Goal: Task Accomplishment & Management: Manage account settings

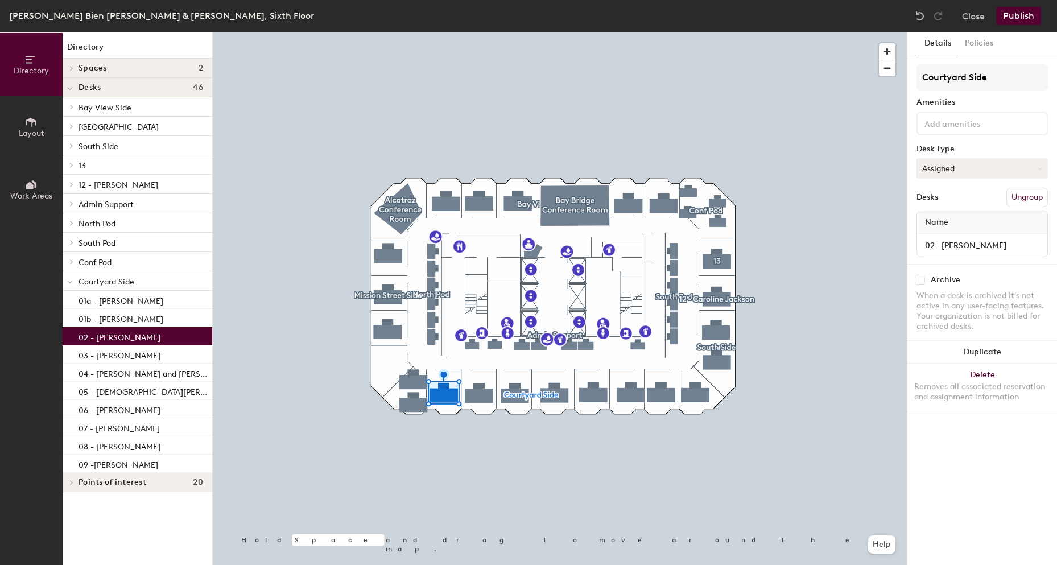
click at [511, 173] on button "Assigned" at bounding box center [982, 168] width 131 height 20
click at [511, 237] on div "Hoteled" at bounding box center [974, 237] width 114 height 17
click at [511, 13] on button "Publish" at bounding box center [1019, 16] width 45 height 18
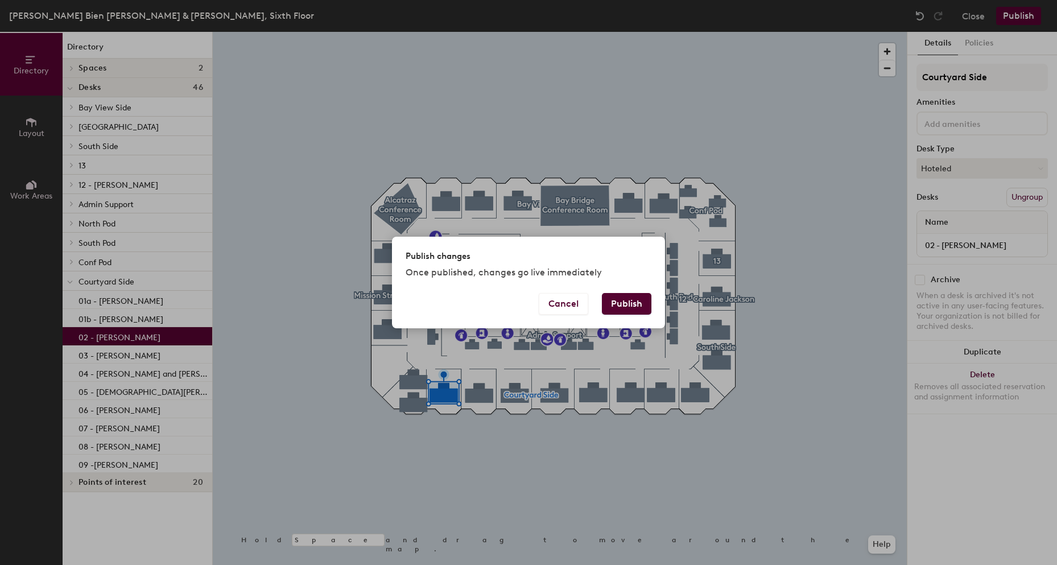
click at [511, 297] on button "Publish" at bounding box center [627, 304] width 50 height 22
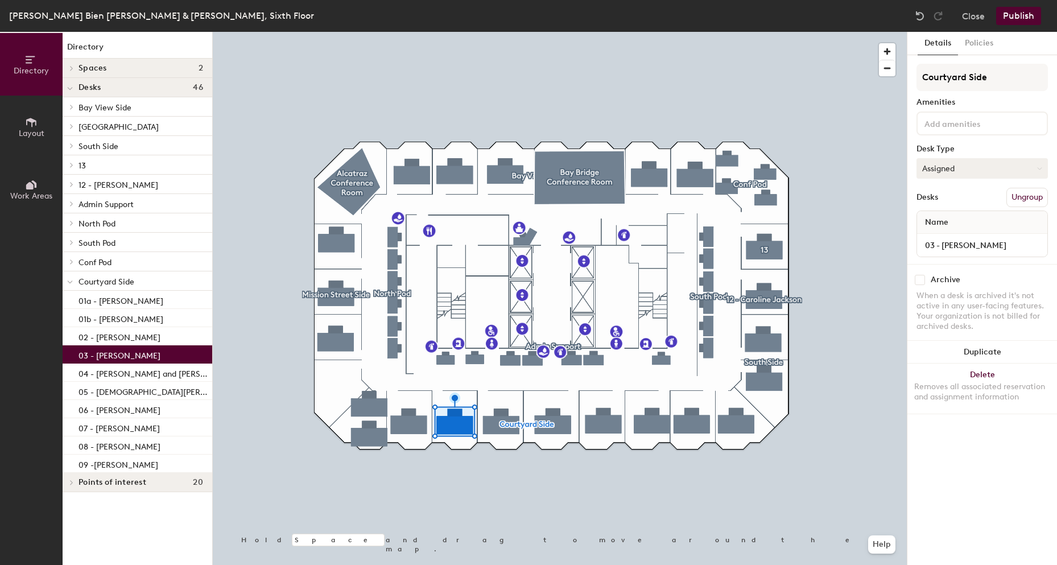
click at [1010, 168] on button "Assigned" at bounding box center [982, 168] width 131 height 20
drag, startPoint x: 954, startPoint y: 240, endPoint x: 1007, endPoint y: 80, distance: 168.4
click at [954, 239] on div "Hoteled" at bounding box center [974, 237] width 114 height 17
click at [1032, 14] on button "Publish" at bounding box center [1019, 16] width 45 height 18
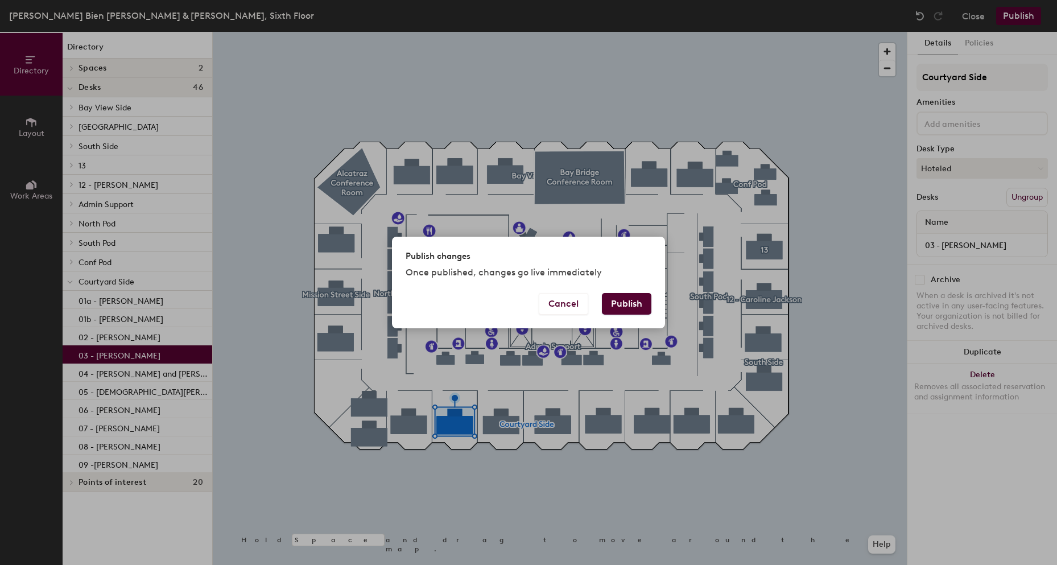
click at [633, 305] on button "Publish" at bounding box center [627, 304] width 50 height 22
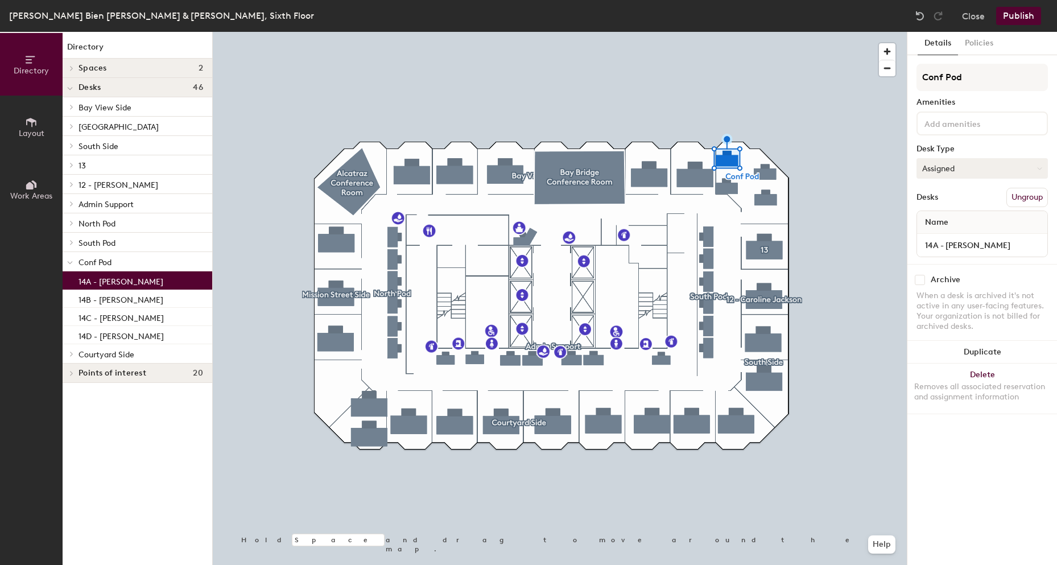
click at [957, 165] on button "Assigned" at bounding box center [982, 168] width 131 height 20
click at [949, 236] on div "Hoteled" at bounding box center [974, 237] width 114 height 17
click at [1025, 7] on button "Publish" at bounding box center [1019, 16] width 45 height 18
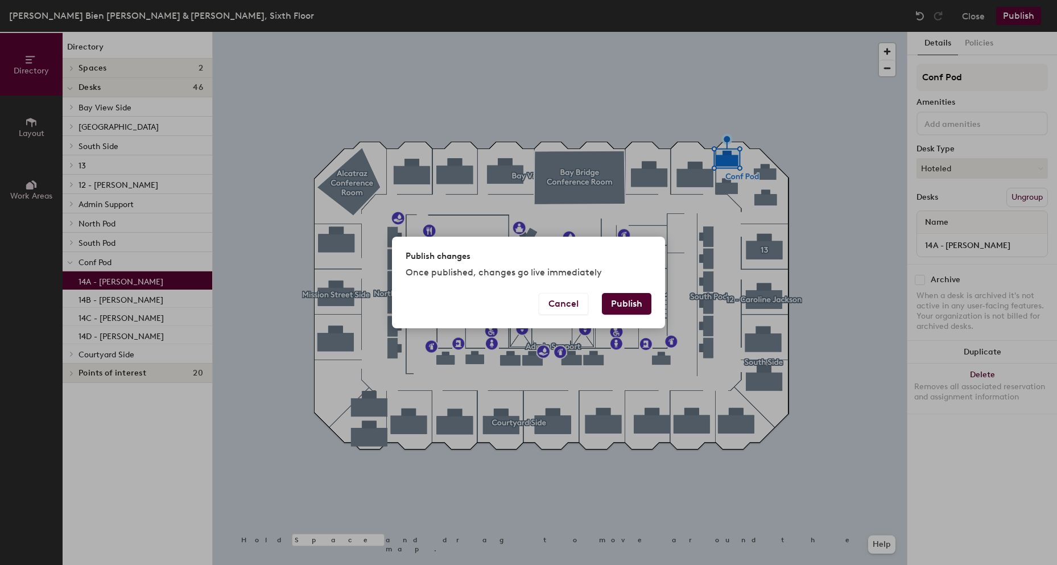
click at [620, 307] on button "Publish" at bounding box center [627, 304] width 50 height 22
